Goal: Information Seeking & Learning: Find specific fact

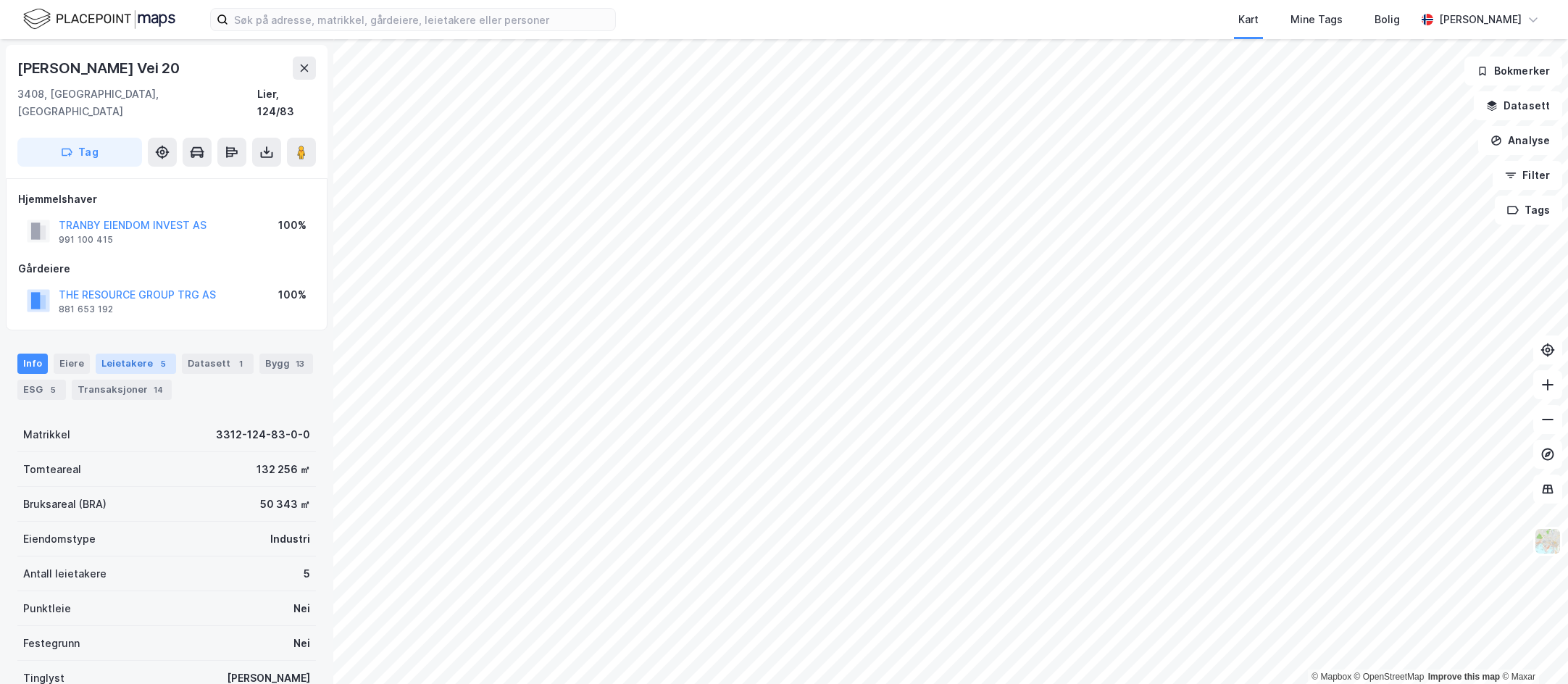
click at [136, 353] on div "Leietakere 5" at bounding box center [135, 363] width 80 height 20
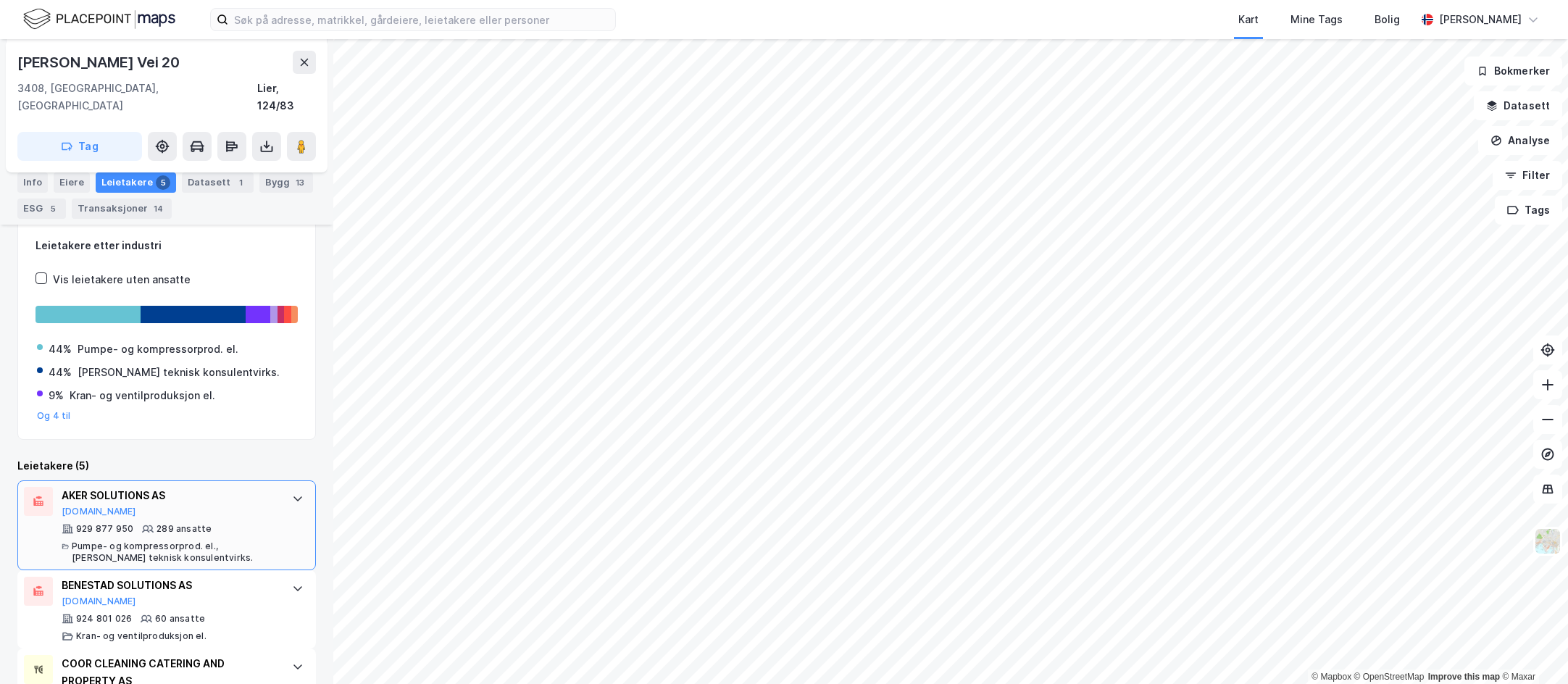
scroll to position [339, 0]
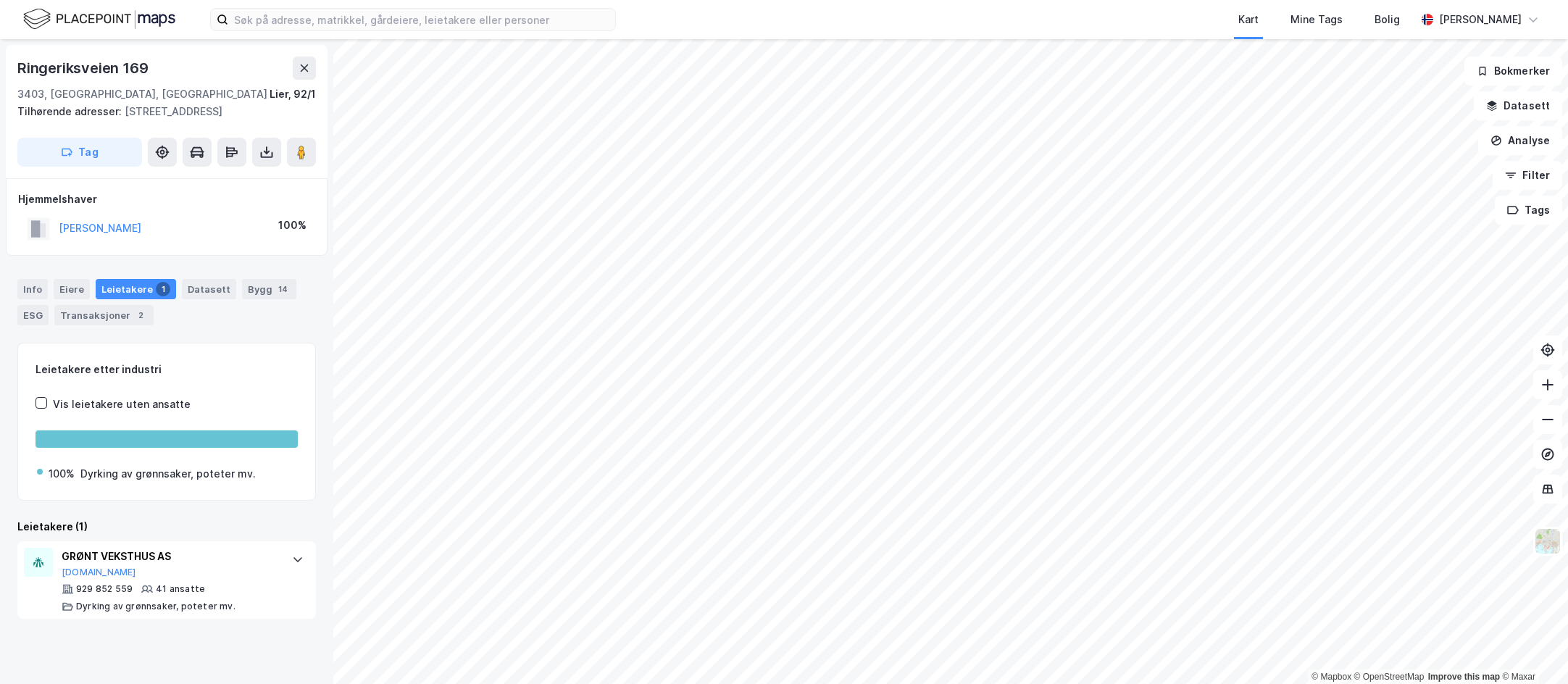
click at [926, 0] on html "Kart Mine Tags Bolig [PERSON_NAME] © Mapbox © OpenStreetMap Improve this map © …" at bounding box center [784, 342] width 1568 height 684
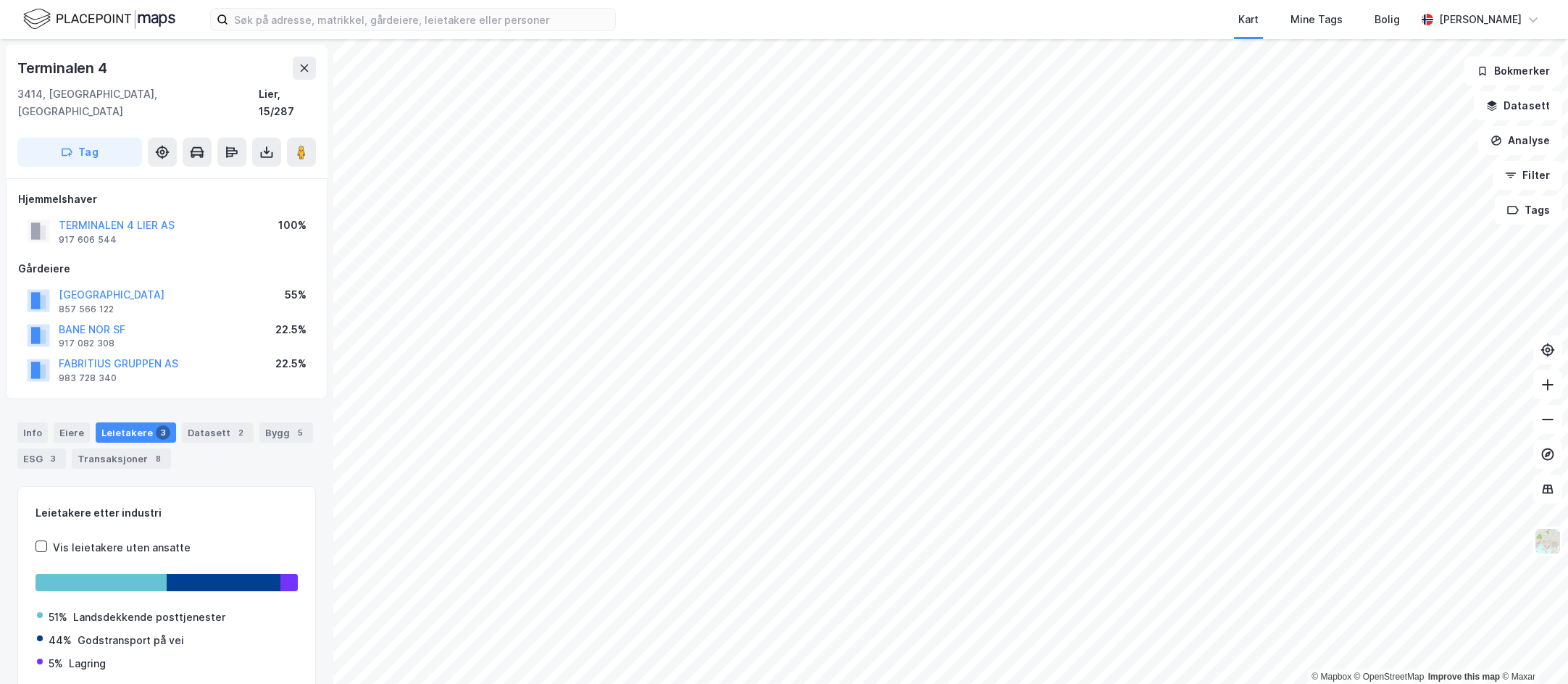
scroll to position [3, 0]
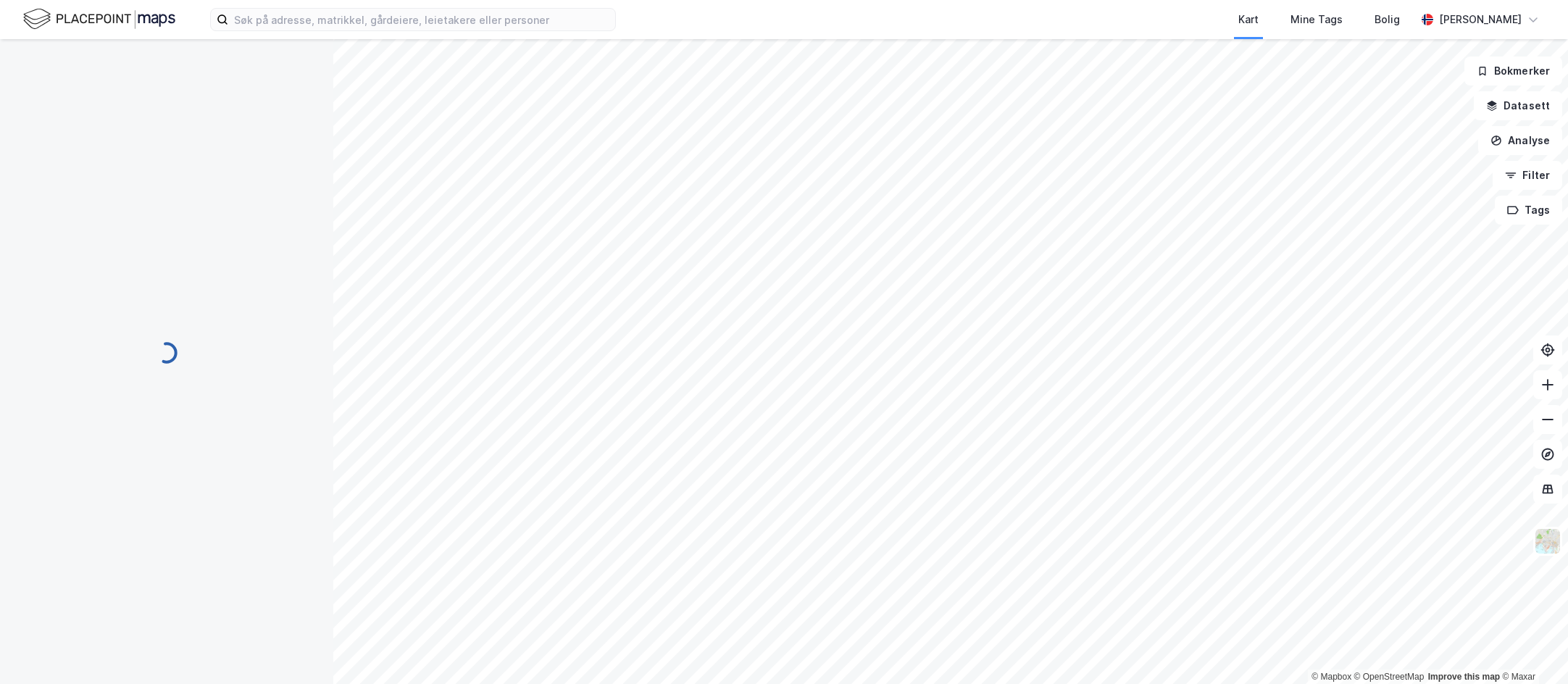
scroll to position [3, 0]
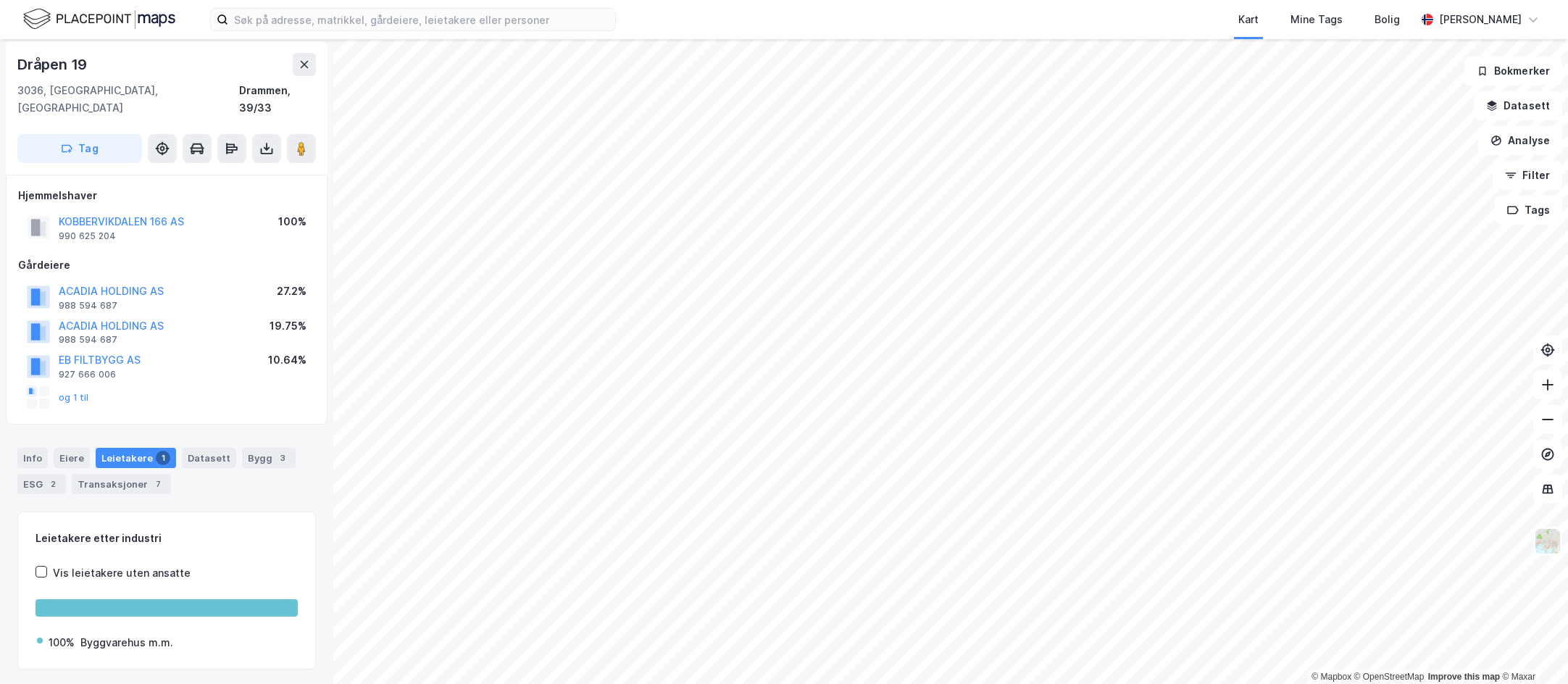
scroll to position [3, 0]
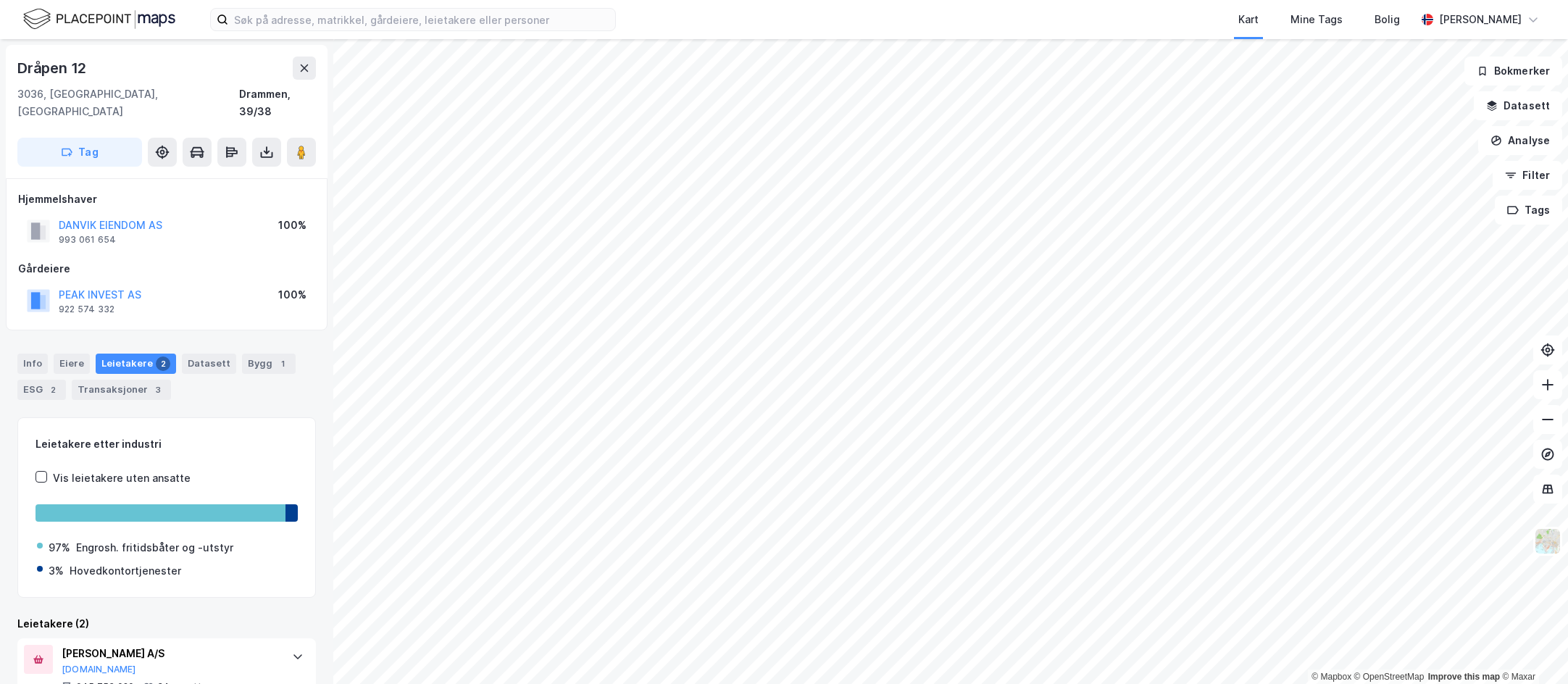
click at [1074, 26] on div "Kart Mine Tags Bolig [PERSON_NAME] © Mapbox © OpenStreetMap Improve this map © …" at bounding box center [784, 342] width 1568 height 684
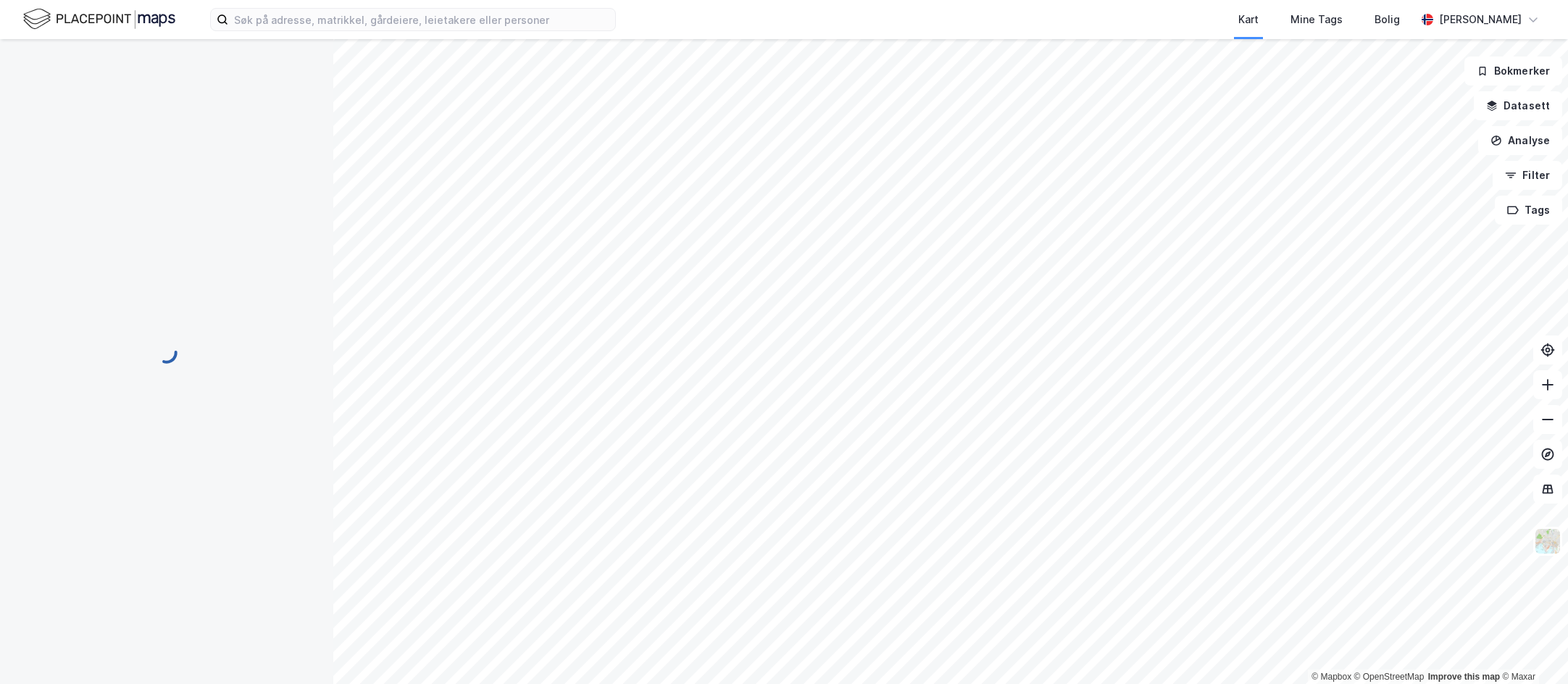
scroll to position [3, 0]
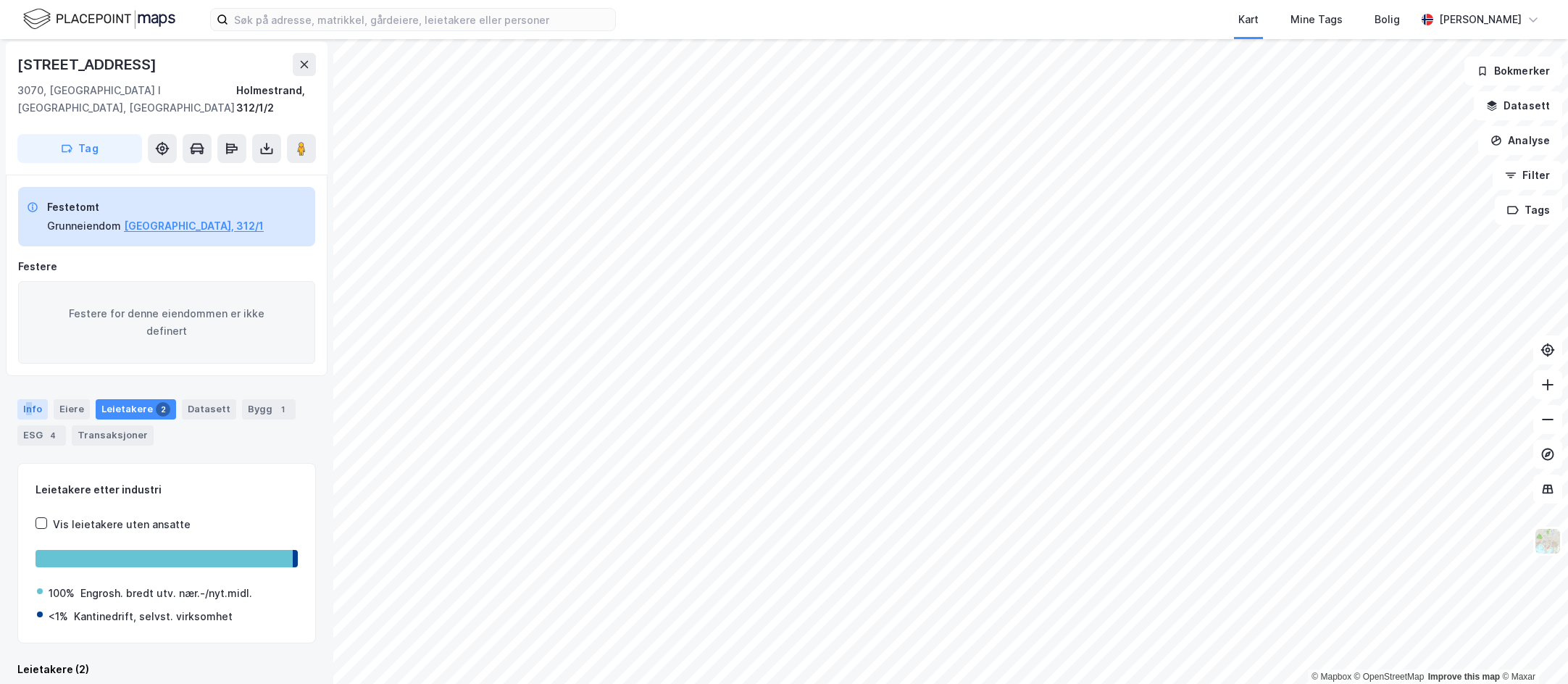
click at [28, 400] on div "Info" at bounding box center [32, 409] width 31 height 20
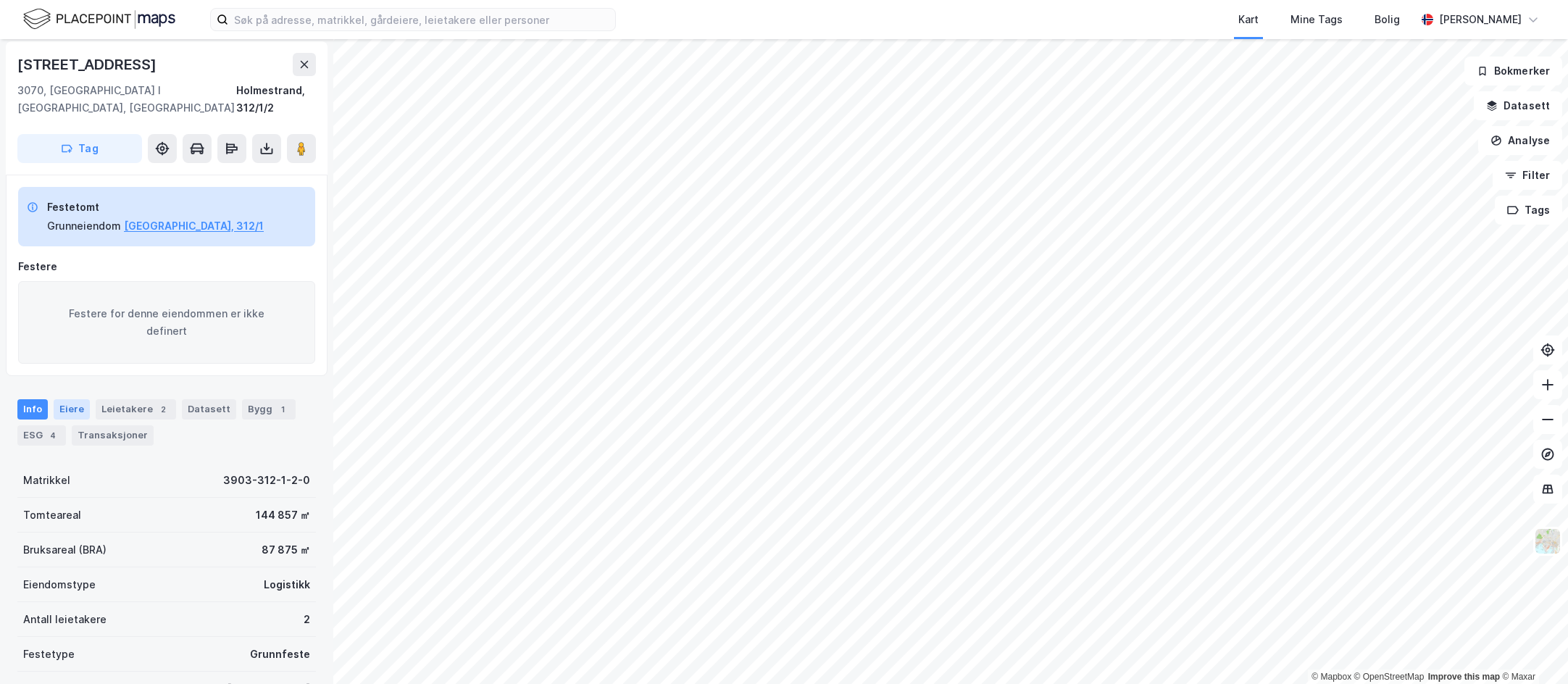
click at [68, 400] on div "Eiere" at bounding box center [71, 409] width 36 height 20
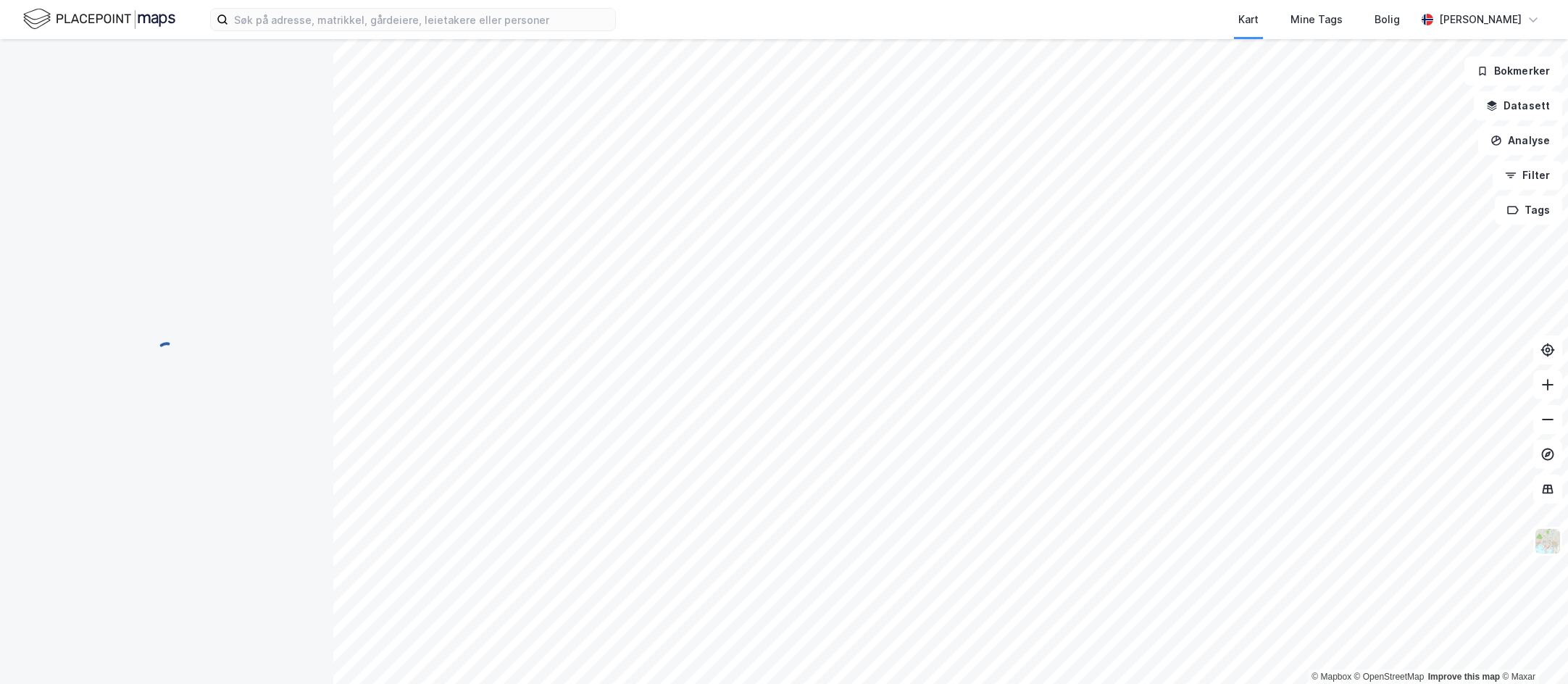
scroll to position [3, 0]
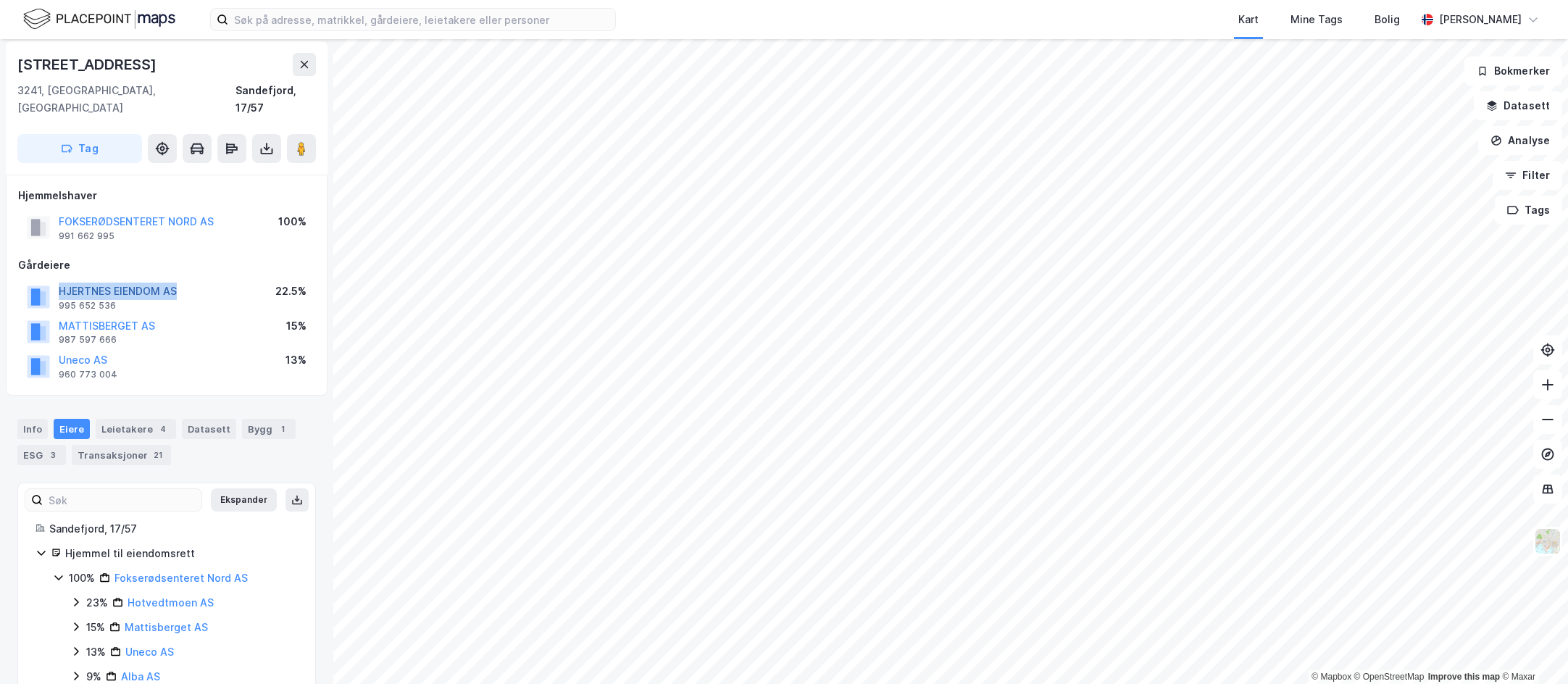
drag, startPoint x: 182, startPoint y: 271, endPoint x: 58, endPoint y: 271, distance: 124.0
click at [58, 280] on div "HJERTNES EIENDOM AS 995 652 536 22.5%" at bounding box center [166, 297] width 297 height 35
copy button "HJERTNES EIENDOM AS"
click at [1091, 0] on div "Kart Mine Tags Bolig" at bounding box center [1050, 19] width 730 height 39
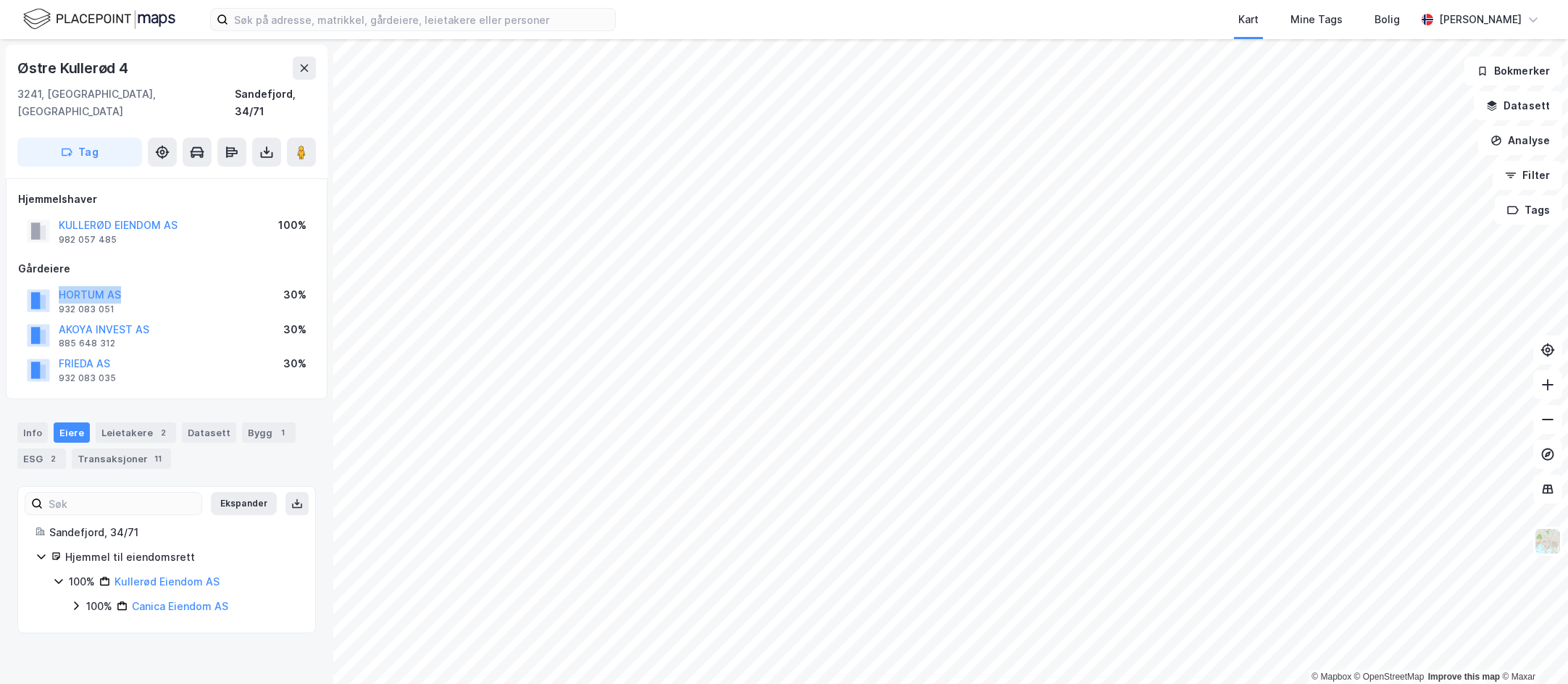
drag, startPoint x: 53, startPoint y: 280, endPoint x: 133, endPoint y: 277, distance: 80.1
click at [133, 284] on div "HORTUM AS 932 083 051 30%" at bounding box center [166, 301] width 297 height 35
